Goal: Task Accomplishment & Management: Use online tool/utility

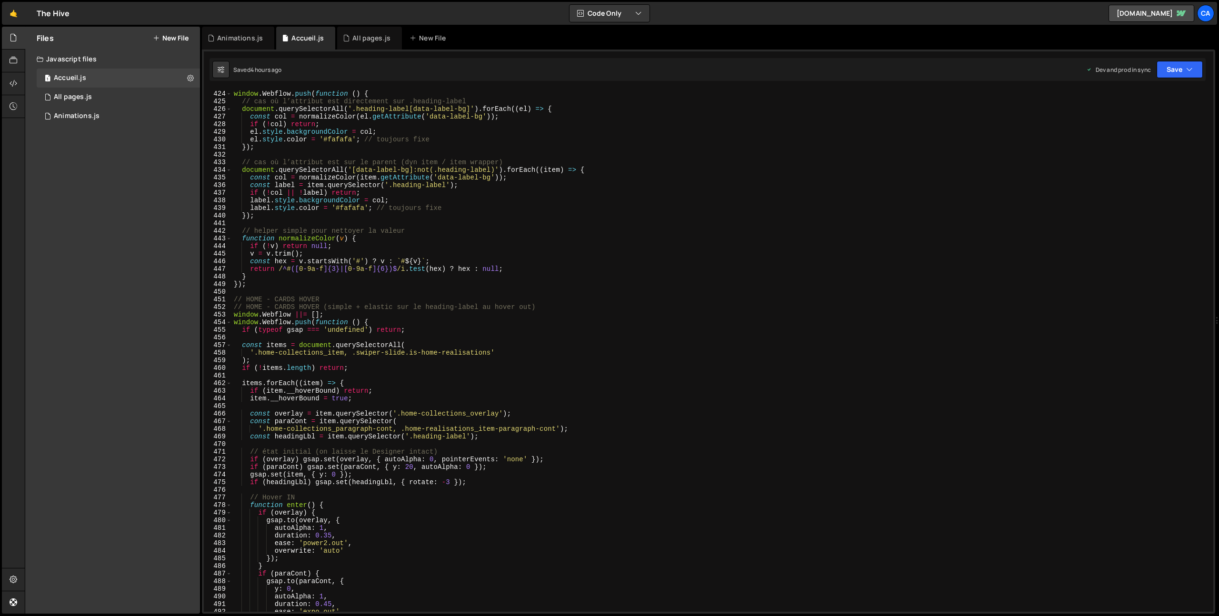
scroll to position [3242, 0]
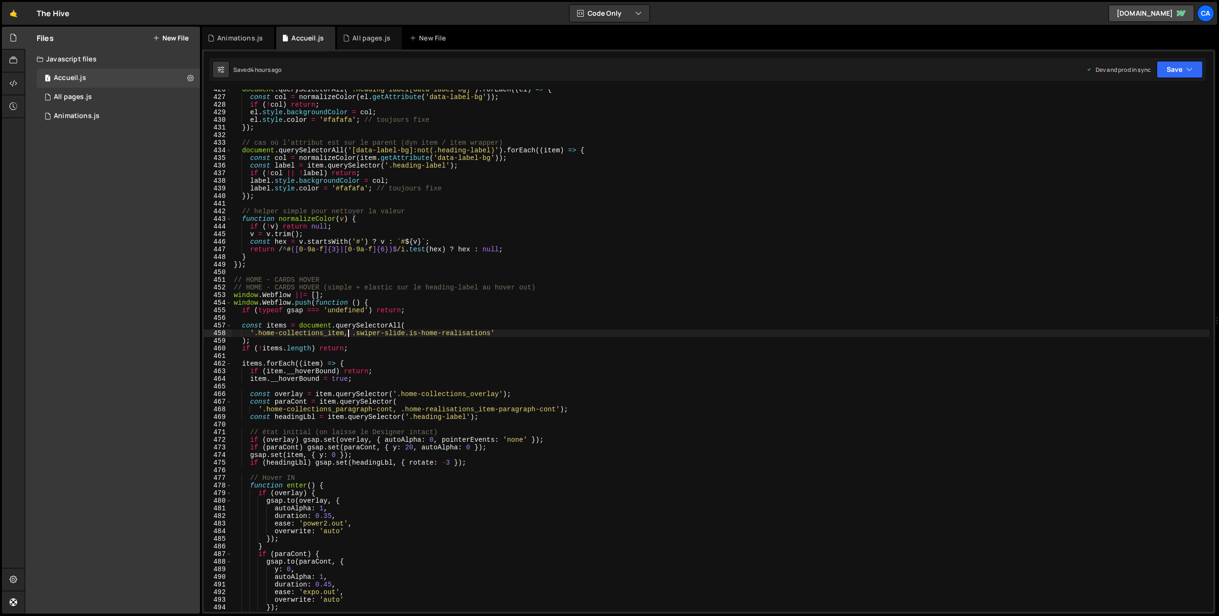
click at [348, 334] on div "document . querySelectorAll ( '.heading-label[data-label-bg]' ) . forEach (( el…" at bounding box center [721, 355] width 978 height 538
paste textarea "home-categorie_item"
click at [1188, 68] on icon "button" at bounding box center [1189, 70] width 7 height 10
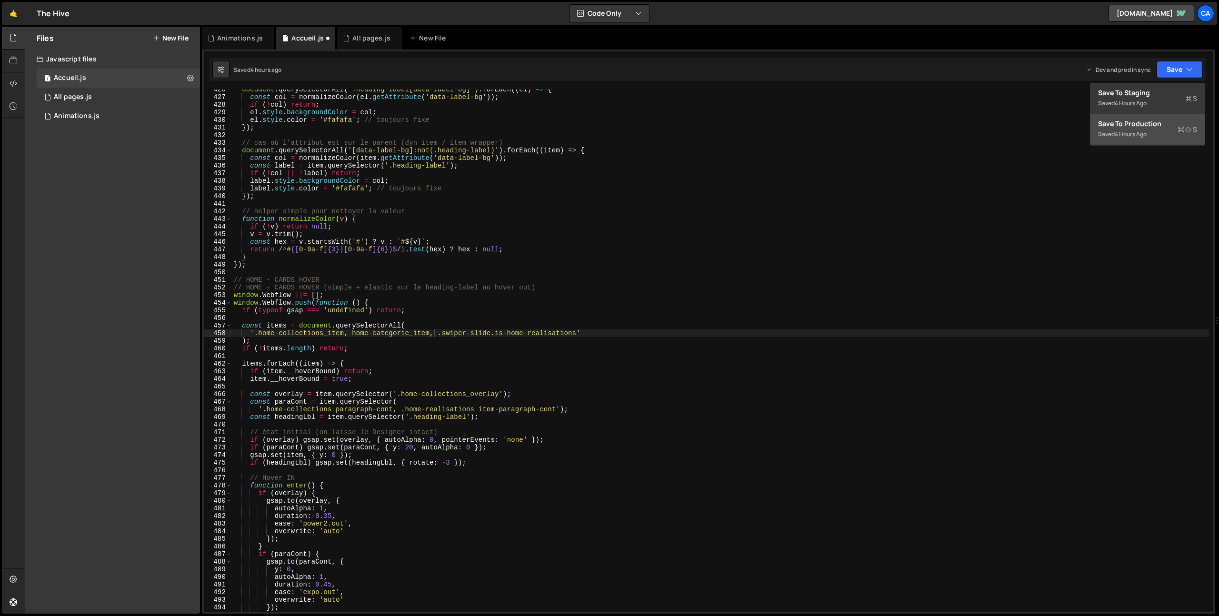
click at [1148, 129] on div "Saved 4 hours ago" at bounding box center [1147, 134] width 99 height 11
click at [1181, 72] on button "Save" at bounding box center [1180, 69] width 46 height 17
click at [1134, 139] on div "Saved just now" at bounding box center [1147, 134] width 99 height 11
click at [1166, 77] on button "Save" at bounding box center [1180, 69] width 46 height 17
click at [1130, 124] on div "Save to Production S" at bounding box center [1147, 124] width 99 height 10
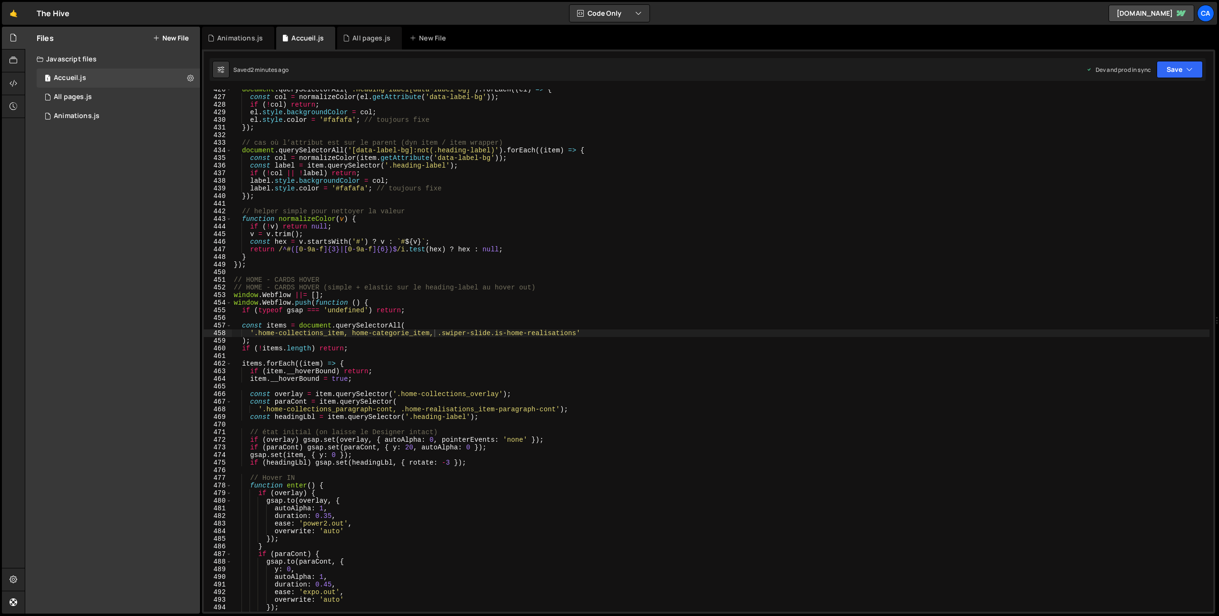
click at [361, 335] on div "document . querySelectorAll ( '.heading-label[data-label-bg]' ) . forEach (( el…" at bounding box center [721, 355] width 978 height 538
drag, startPoint x: 361, startPoint y: 335, endPoint x: 425, endPoint y: 335, distance: 63.8
click at [425, 335] on div "document . querySelectorAll ( '.heading-label[data-label-bg]' ) . forEach (( el…" at bounding box center [721, 355] width 978 height 538
click at [425, 335] on div "document . querySelectorAll ( '.heading-label[data-label-bg]' ) . forEach (( el…" at bounding box center [721, 351] width 978 height 522
click at [365, 336] on div "document . querySelectorAll ( '.heading-label[data-label-bg]' ) . forEach (( el…" at bounding box center [721, 355] width 978 height 538
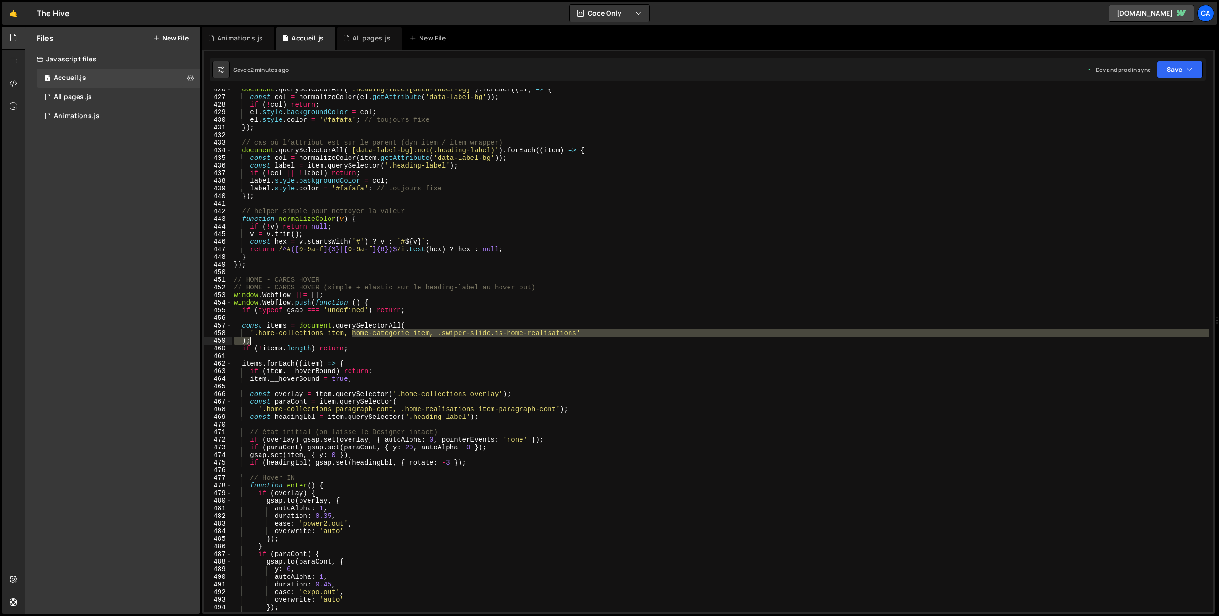
drag, startPoint x: 365, startPoint y: 336, endPoint x: 416, endPoint y: 335, distance: 51.0
click at [416, 336] on div "document . querySelectorAll ( '.heading-label[data-label-bg]' ) . forEach (( el…" at bounding box center [721, 355] width 978 height 538
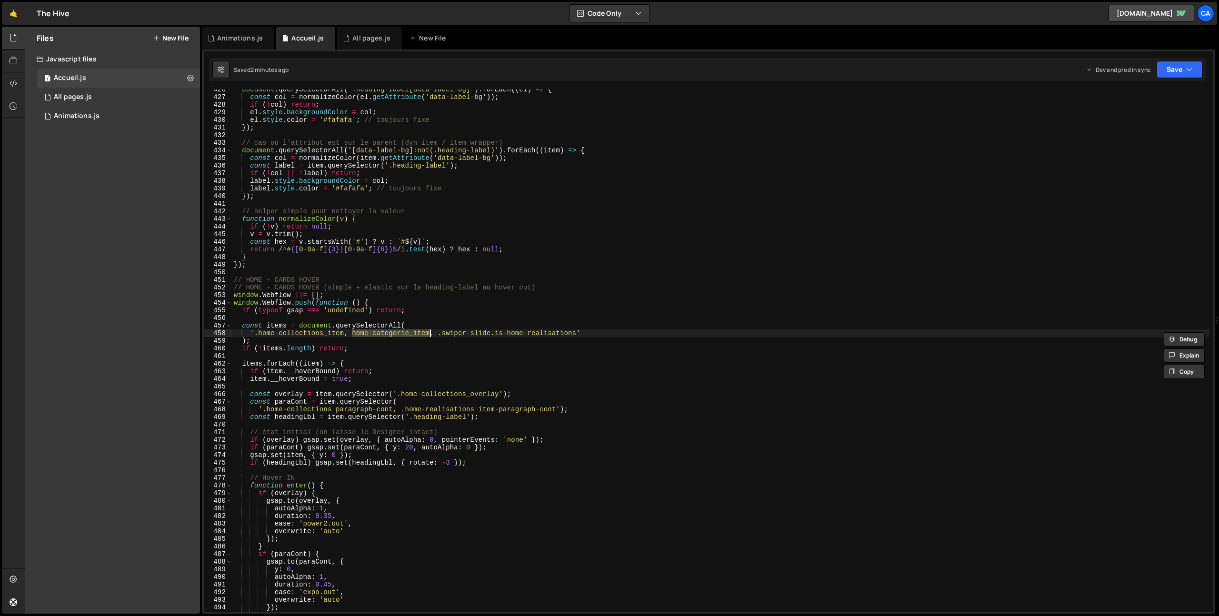
click at [416, 335] on div "document . querySelectorAll ( '.heading-label[data-label-bg]' ) . forEach (( el…" at bounding box center [721, 351] width 978 height 522
click at [438, 345] on div "document . querySelectorAll ( '.heading-label[data-label-bg]' ) . forEach (( el…" at bounding box center [721, 355] width 978 height 538
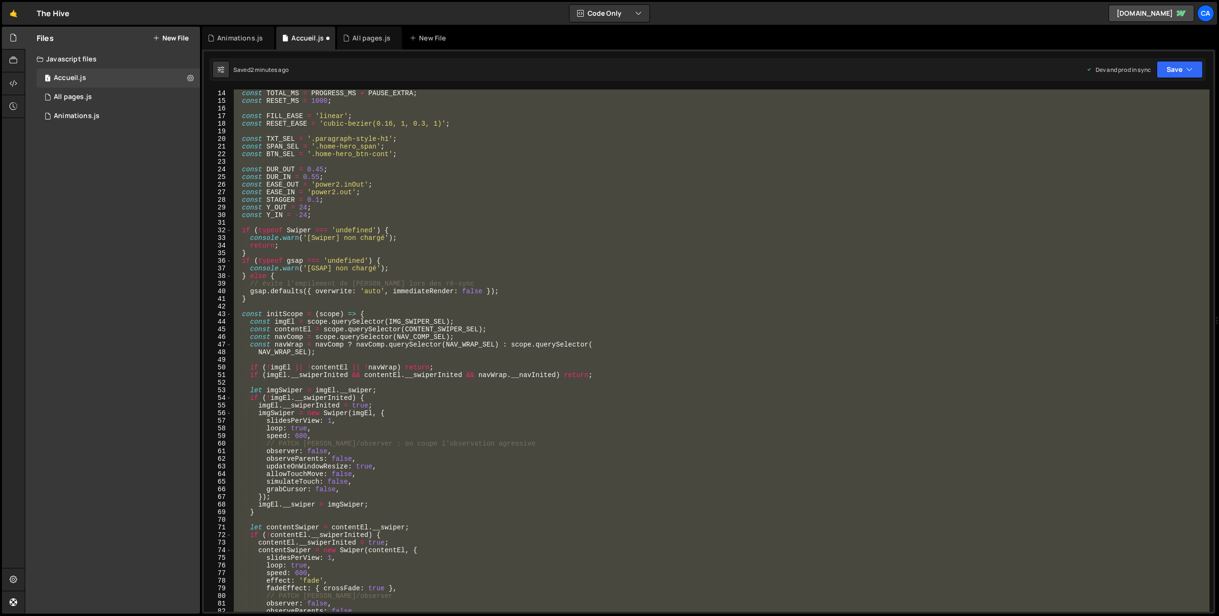
scroll to position [0, 0]
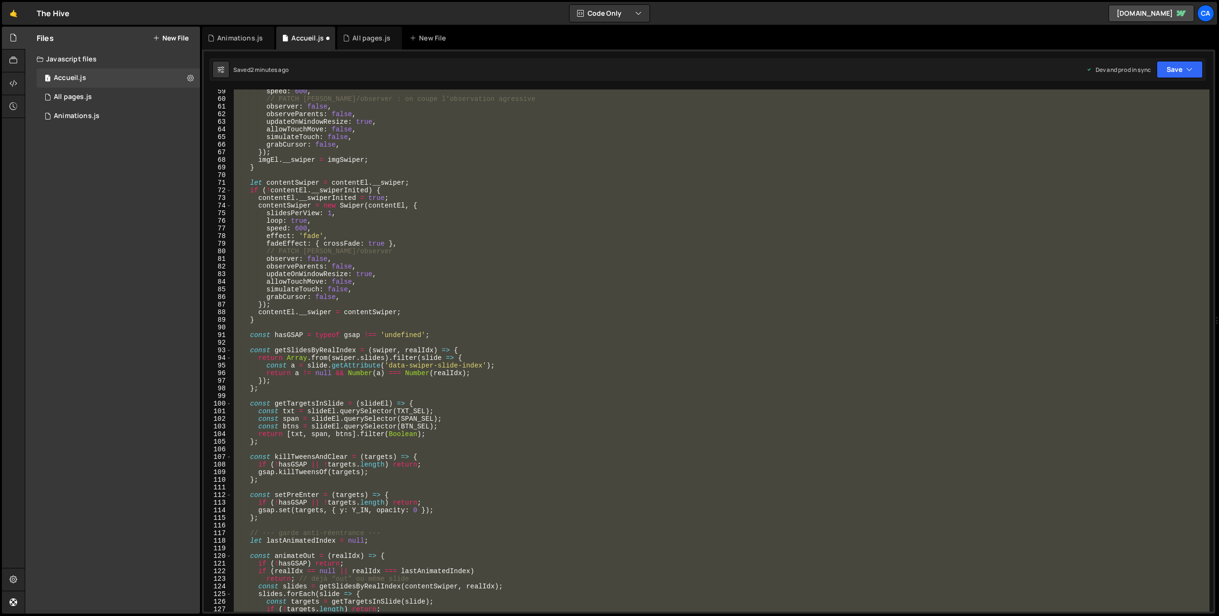
click at [428, 386] on div "speed : 600 , // PATCH [PERSON_NAME]/observer : on coupe l’observation agressiv…" at bounding box center [721, 351] width 978 height 522
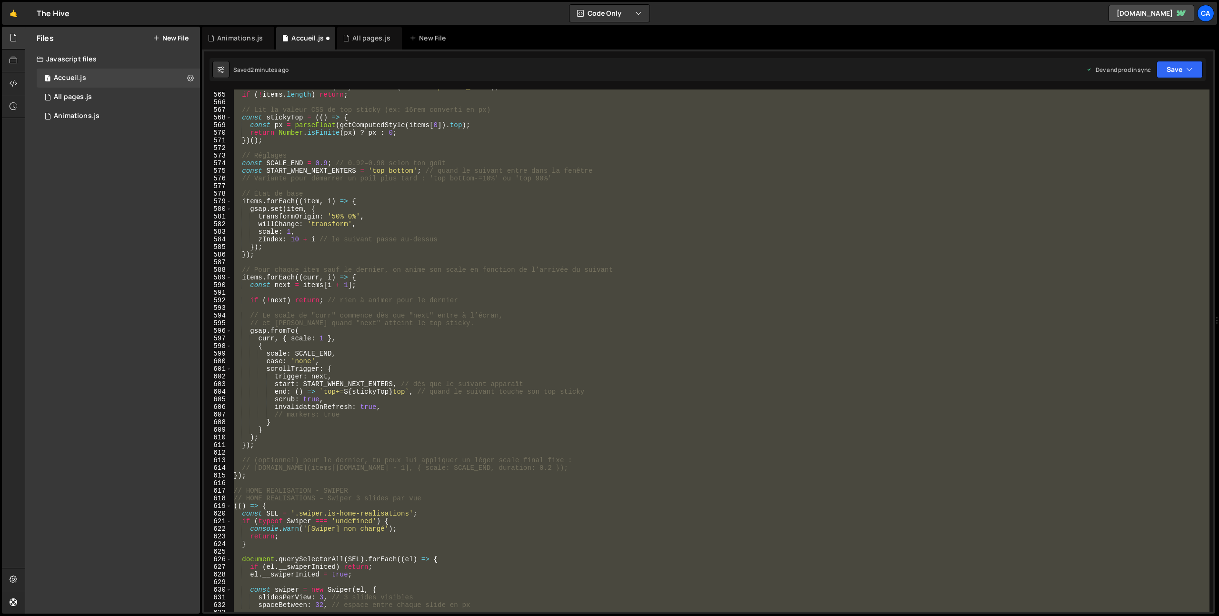
scroll to position [4296, 0]
click at [384, 315] on div "const items = section . querySelectorAll ( '.home-expertise_item' ) ; if ( ! it…" at bounding box center [721, 351] width 978 height 522
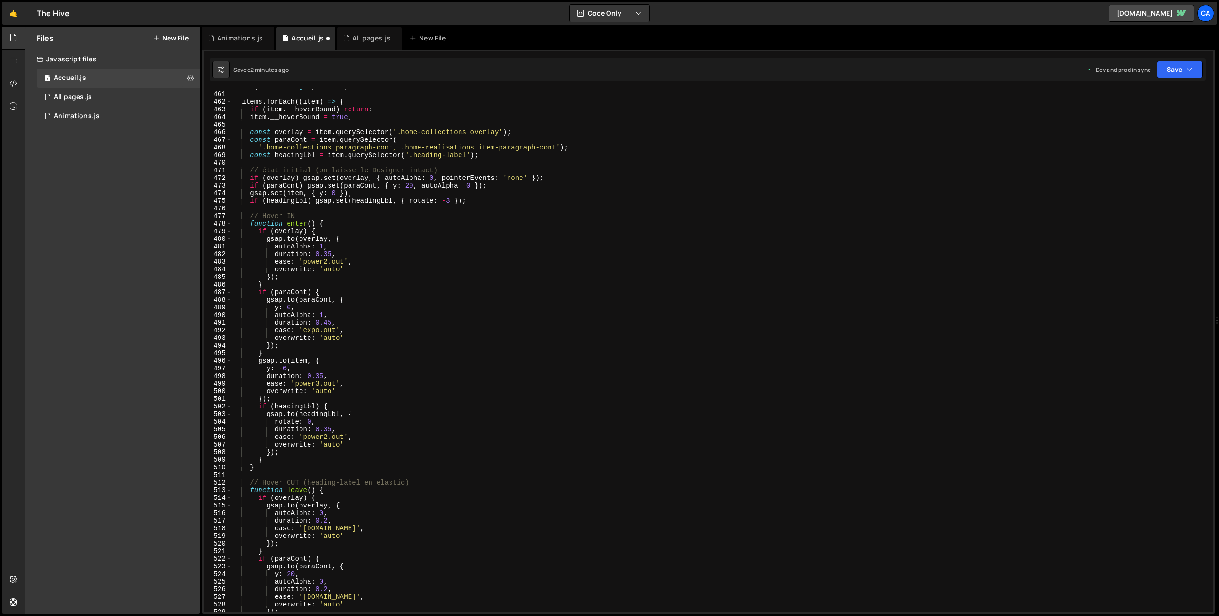
scroll to position [3238, 0]
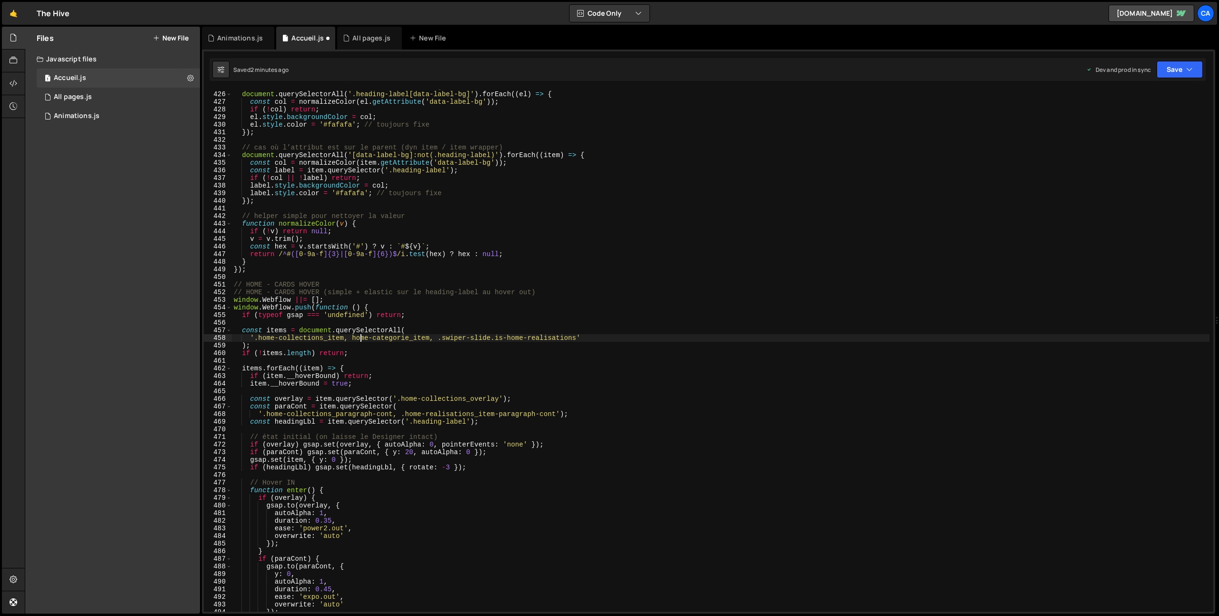
click at [361, 338] on div "// cas où l’attribut est directement sur .heading-label document . querySelecto…" at bounding box center [721, 352] width 978 height 538
drag, startPoint x: 361, startPoint y: 338, endPoint x: 420, endPoint y: 336, distance: 59.1
click at [420, 336] on div "// cas où l’attribut est directement sur .heading-label document . querySelecto…" at bounding box center [721, 352] width 978 height 538
click at [434, 337] on div "// cas où l’attribut est directement sur .heading-label document . querySelecto…" at bounding box center [721, 352] width 978 height 538
click at [363, 339] on div "// cas où l’attribut est directement sur .heading-label document . querySelecto…" at bounding box center [721, 352] width 978 height 538
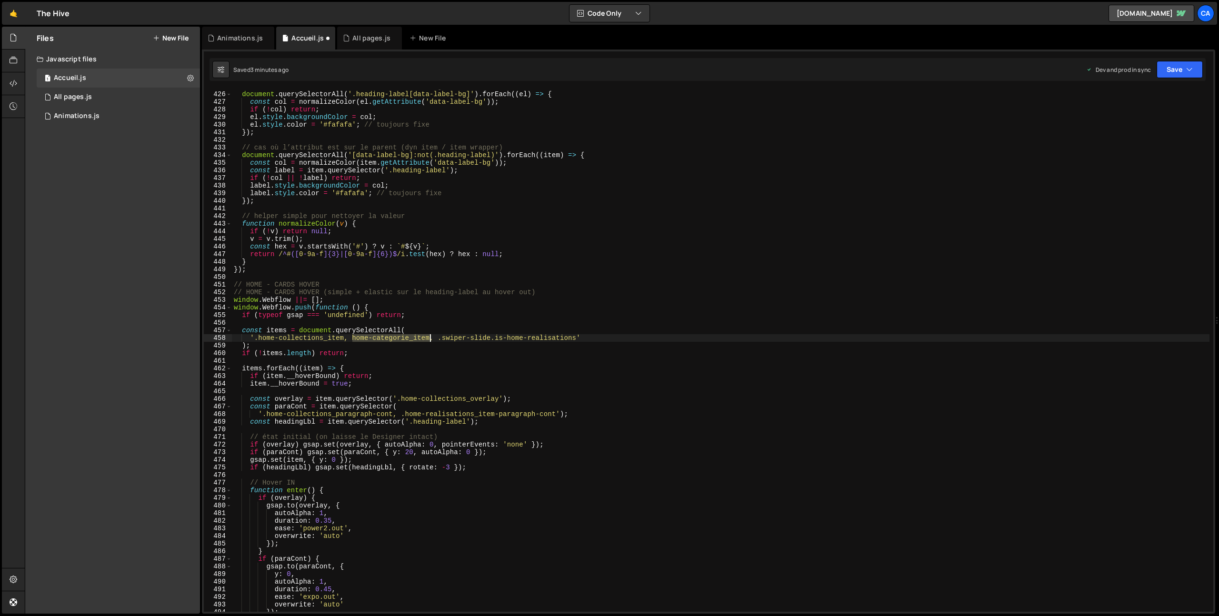
drag, startPoint x: 363, startPoint y: 339, endPoint x: 415, endPoint y: 340, distance: 51.9
click at [415, 340] on div "// cas où l’attribut est directement sur .heading-label document . querySelecto…" at bounding box center [721, 352] width 978 height 538
paste textarea "link"
click at [1166, 66] on button "Save" at bounding box center [1180, 69] width 46 height 17
click at [1133, 135] on div "2 minutes ago" at bounding box center [1133, 134] width 37 height 8
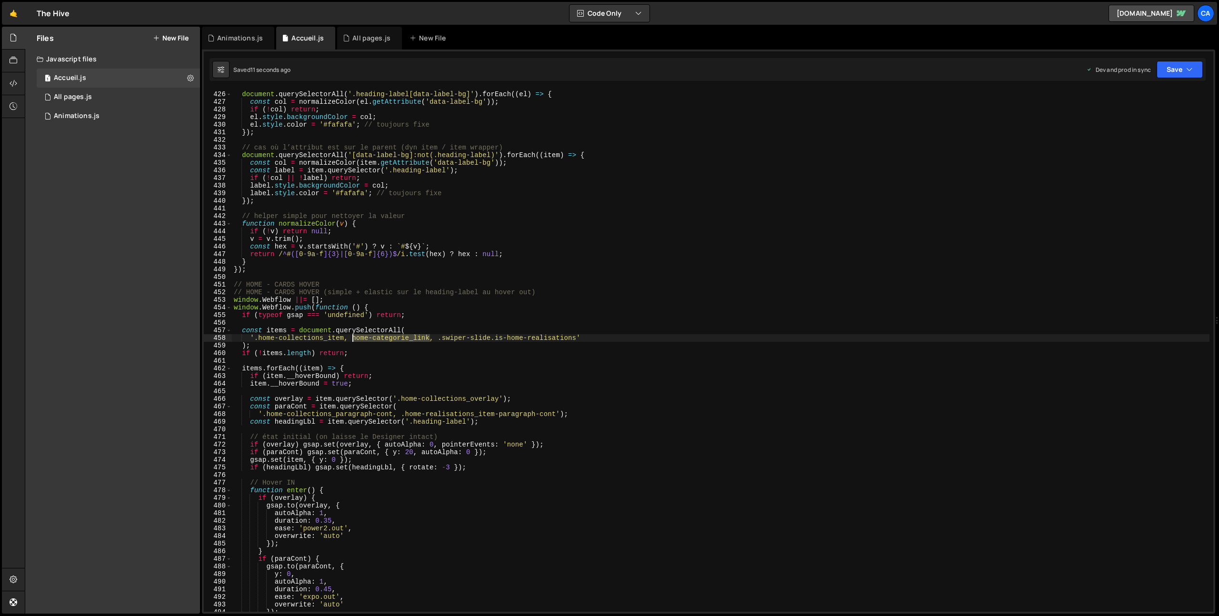
drag, startPoint x: 430, startPoint y: 338, endPoint x: 351, endPoint y: 335, distance: 79.1
click at [351, 335] on div "// cas où l’attribut est directement sur .heading-label document . querySelecto…" at bounding box center [721, 352] width 978 height 538
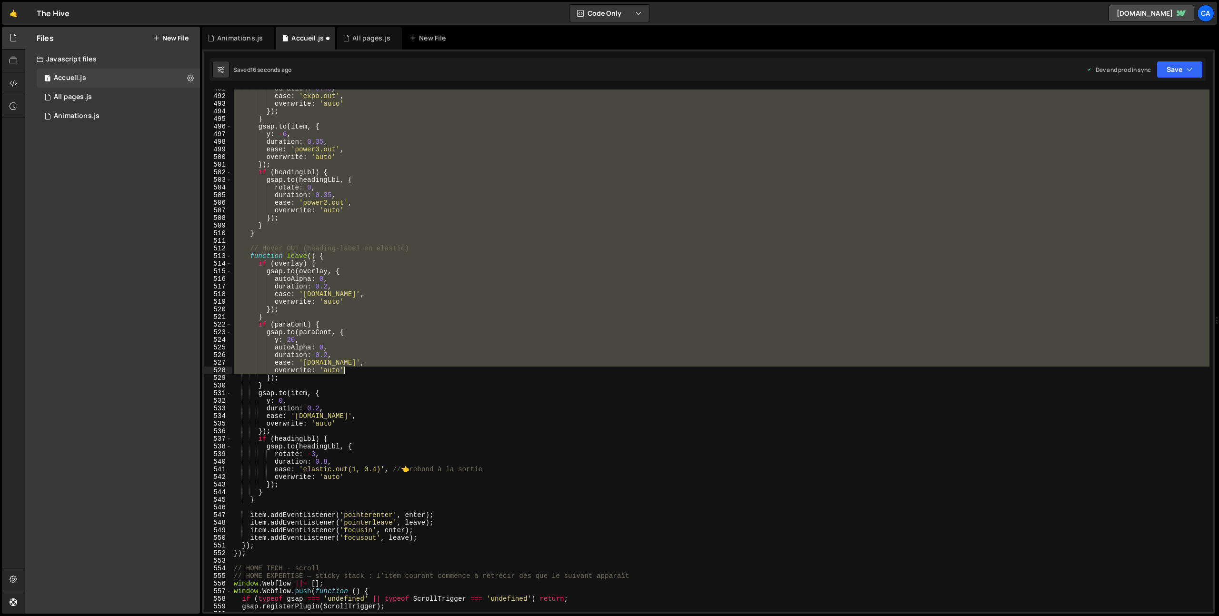
scroll to position [3777, 0]
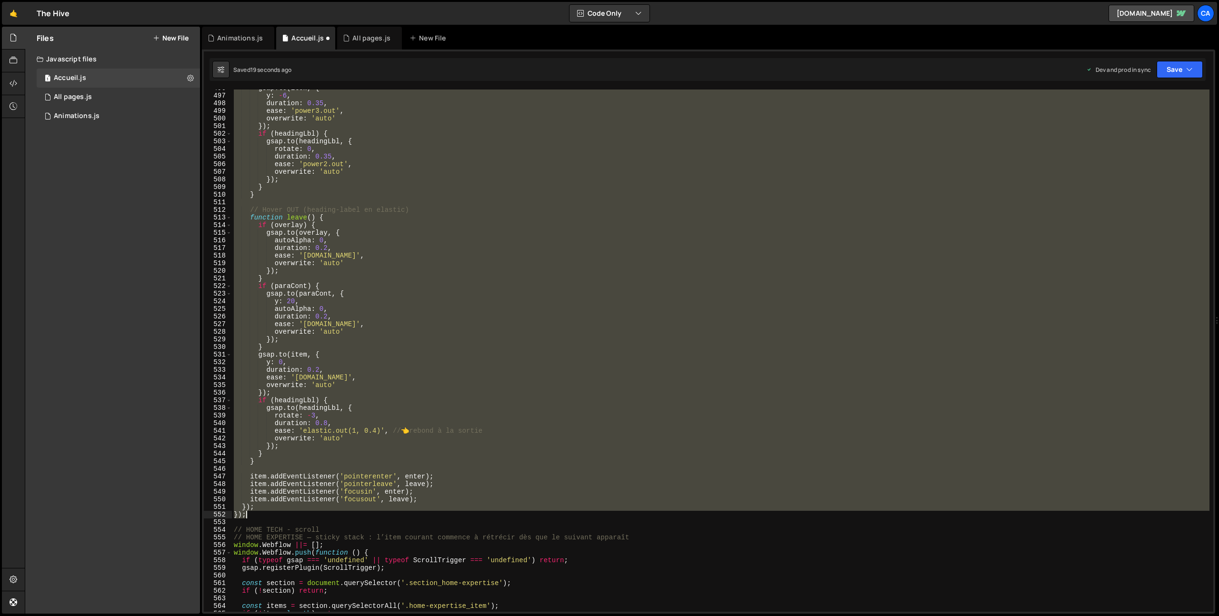
drag, startPoint x: 232, startPoint y: 291, endPoint x: 268, endPoint y: 515, distance: 226.6
click at [268, 515] on div "gsap . to ( item , { y : - 6 , duration : 0.35 , ease : 'power3.out' , overwrit…" at bounding box center [721, 353] width 978 height 538
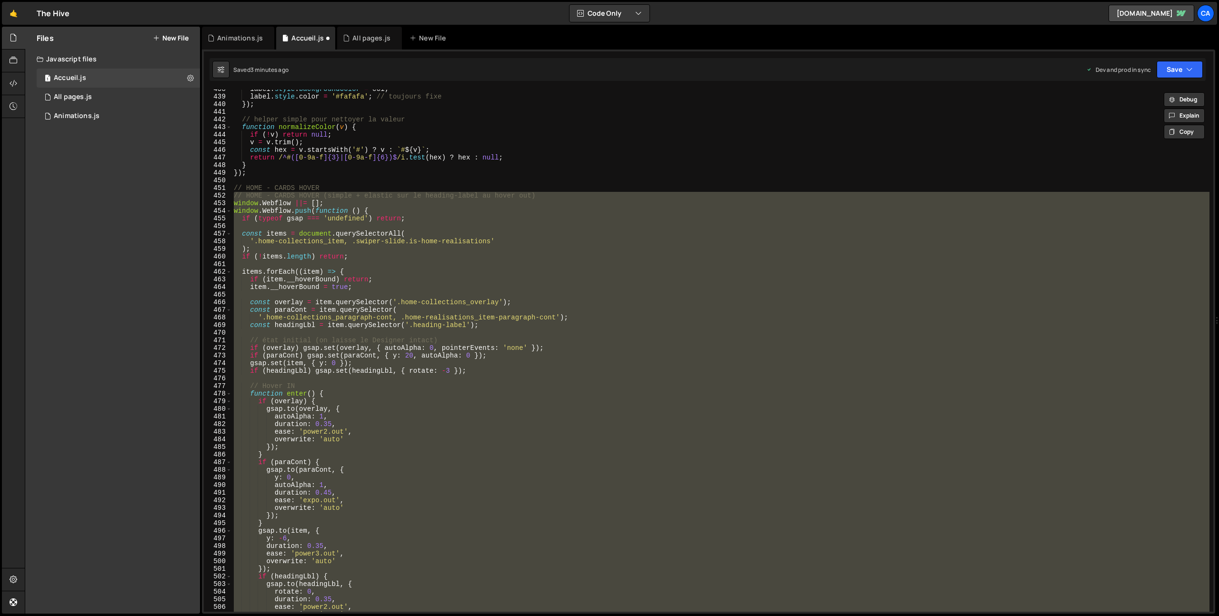
scroll to position [3334, 0]
click at [293, 237] on div "label . style . backgroundColor = col ; label . style . color = '#fafafa' ; // …" at bounding box center [721, 351] width 978 height 522
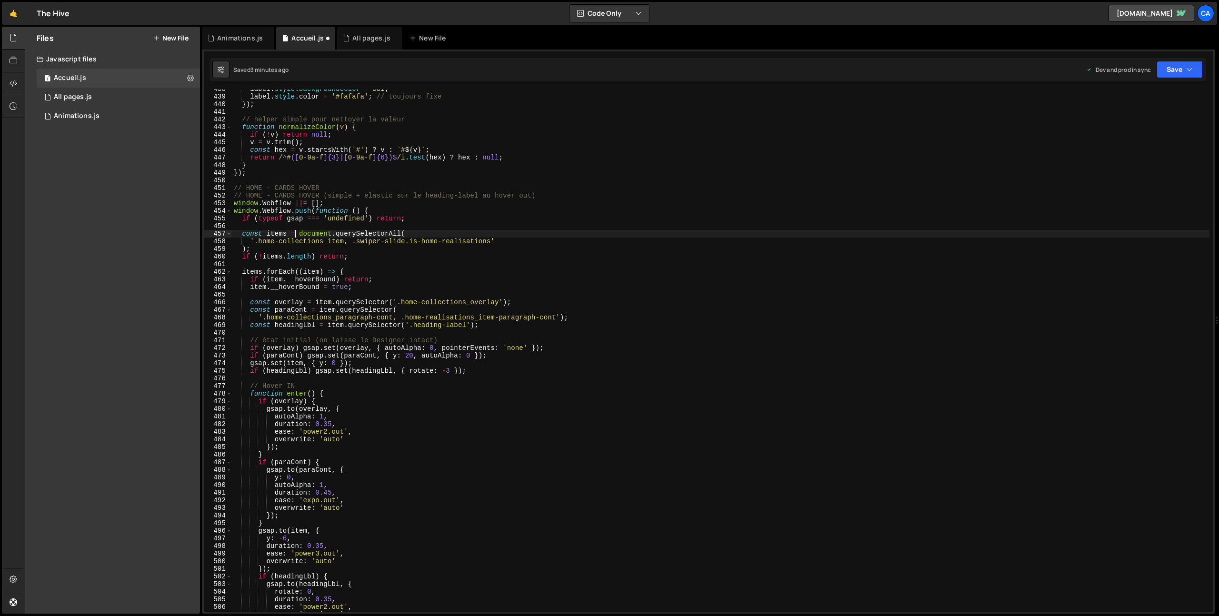
click at [491, 241] on div "label . style . backgroundColor = col ; label . style . color = '#fafafa' ; // …" at bounding box center [721, 354] width 978 height 538
paste textarea "home-categorie_item"
type textarea "'.home-collections_item, .swiper-slide.is-home-realisations, .home-categorie_it…"
click at [1170, 68] on button "Save" at bounding box center [1180, 69] width 46 height 17
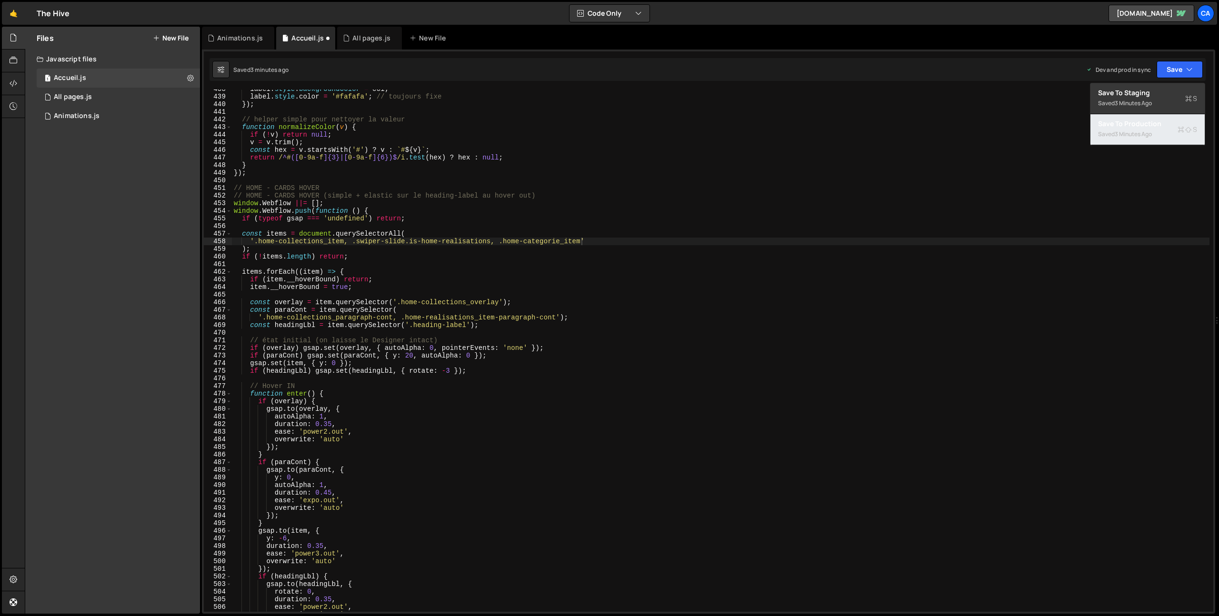
click at [1133, 119] on div "Save to Production S" at bounding box center [1147, 124] width 99 height 10
